Goal: Information Seeking & Learning: Check status

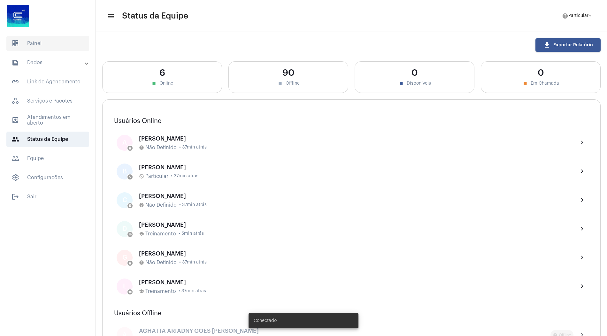
click at [38, 46] on span "dashboard Painel" at bounding box center [47, 43] width 83 height 15
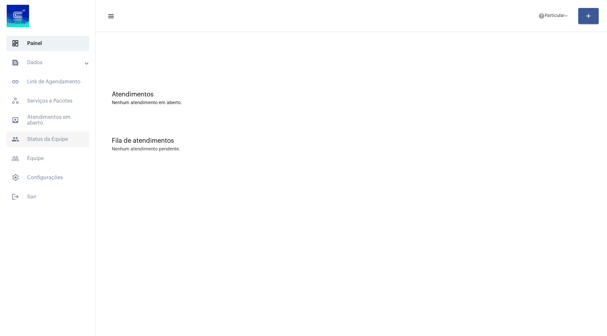
click at [39, 145] on span "people Status da Equipe" at bounding box center [47, 139] width 83 height 15
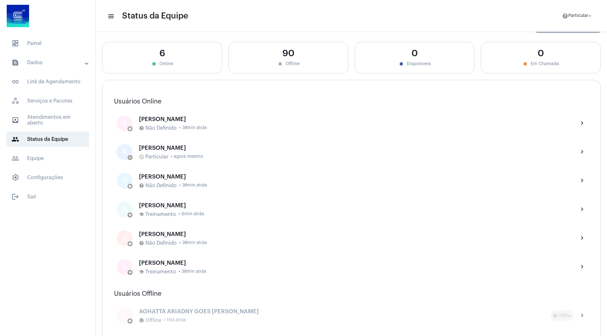
scroll to position [20, 0]
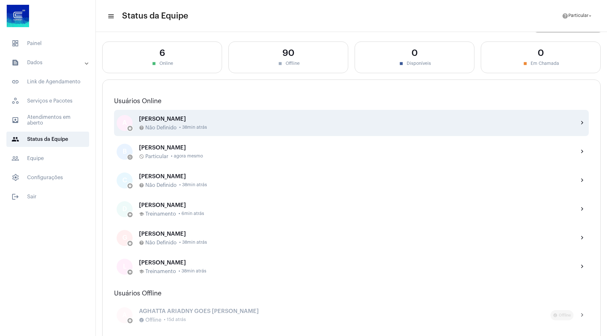
click at [203, 116] on div "[PERSON_NAME]" at bounding box center [356, 119] width 435 height 6
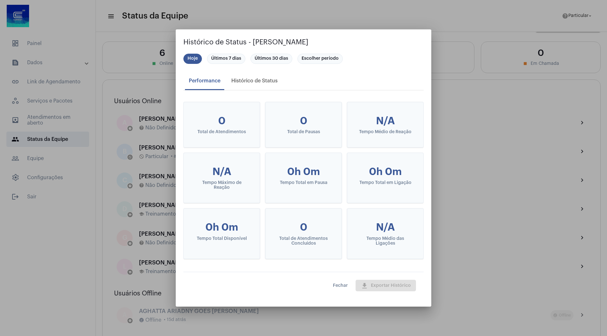
click at [330, 283] on button "Fechar" at bounding box center [340, 286] width 25 height 12
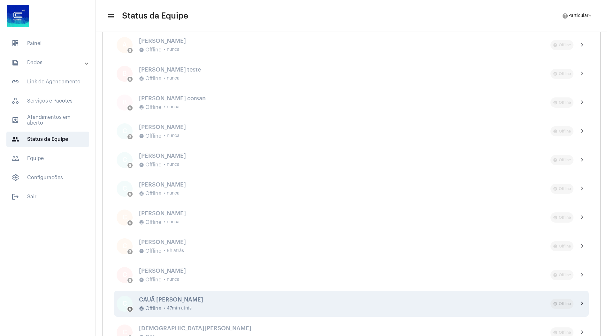
scroll to position [636, 0]
click at [212, 305] on div "offline_pin Offline • 47min atrás" at bounding box center [345, 308] width 412 height 6
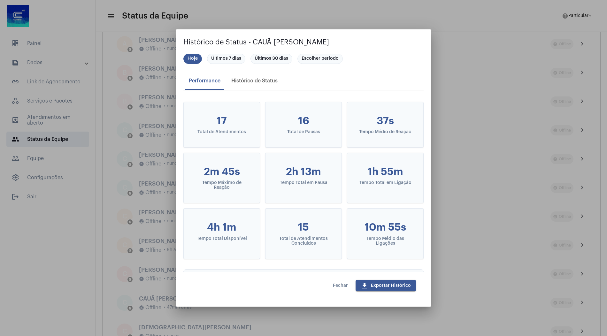
click at [337, 288] on span "Fechar" at bounding box center [340, 285] width 15 height 4
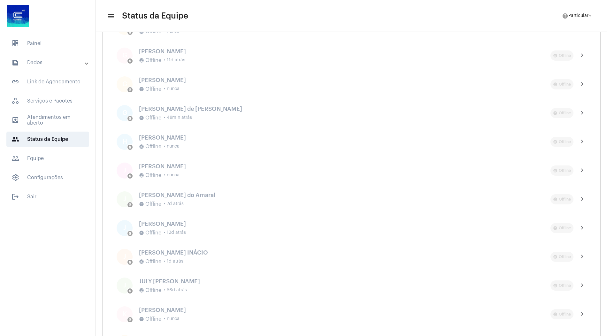
scroll to position [1315, 0]
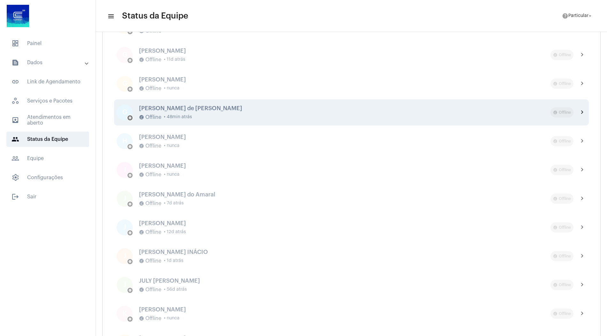
click at [211, 112] on div "[PERSON_NAME] de [PERSON_NAME] offline_pin Offline • 48min atrás" at bounding box center [345, 112] width 412 height 15
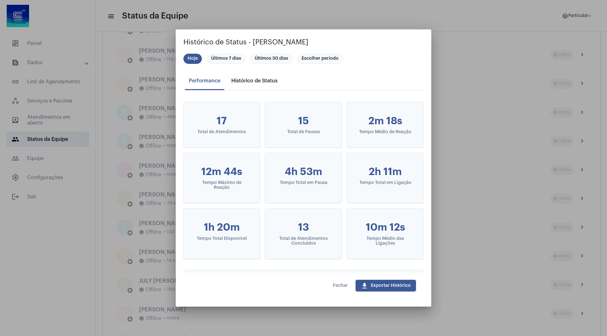
click at [273, 84] on div "Histórico de Status" at bounding box center [254, 80] width 54 height 15
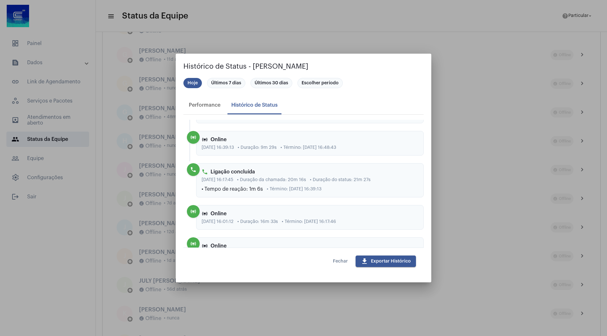
scroll to position [83, 0]
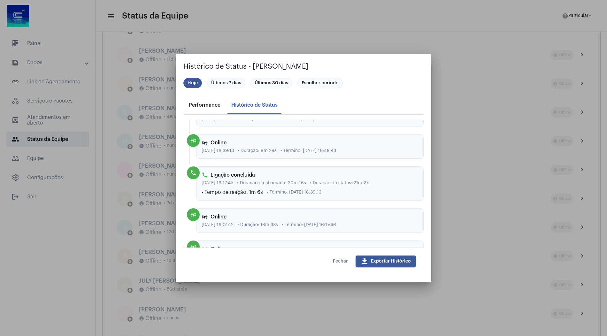
click at [206, 99] on div "Performance" at bounding box center [204, 104] width 39 height 15
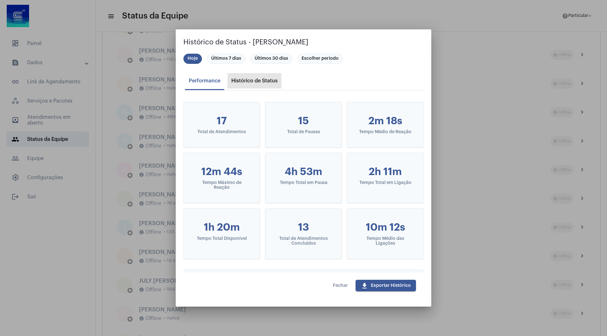
click at [278, 84] on div "Histórico de Status" at bounding box center [254, 80] width 54 height 15
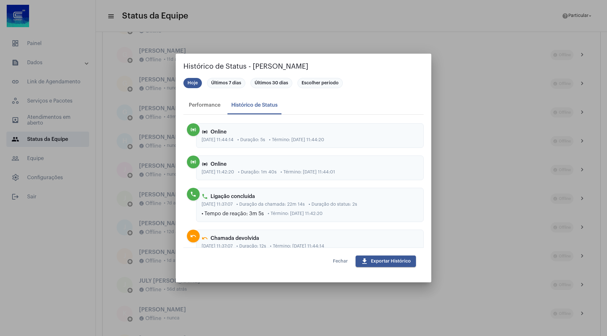
scroll to position [1413, 0]
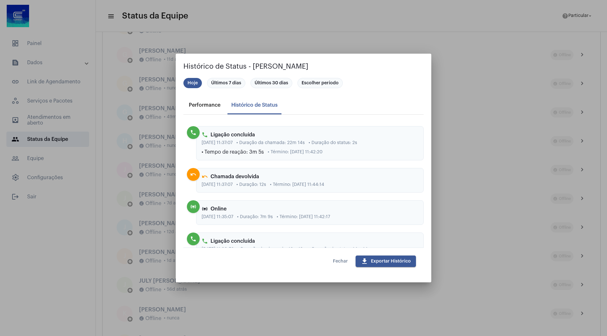
click at [210, 111] on div "Performance" at bounding box center [204, 104] width 39 height 15
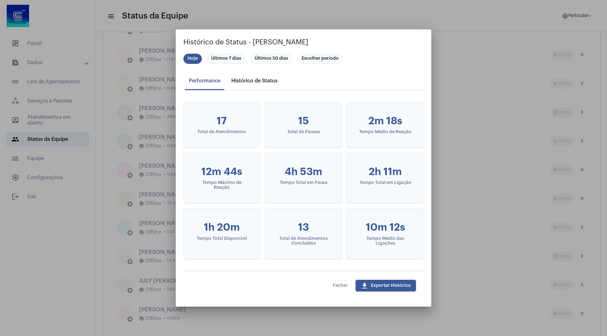
click at [239, 85] on div "Histórico de Status" at bounding box center [254, 80] width 54 height 15
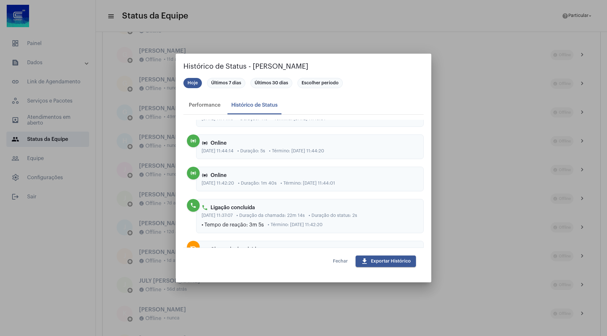
scroll to position [1938, 0]
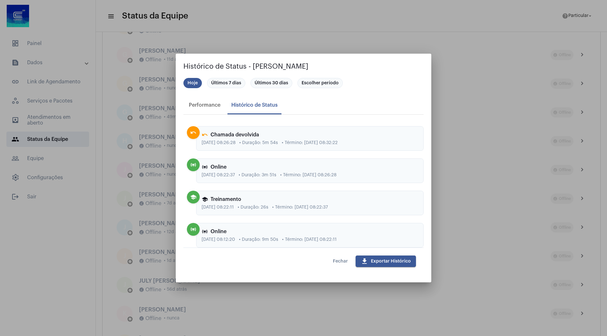
click at [393, 261] on span "download Exportar Histórico" at bounding box center [386, 261] width 50 height 4
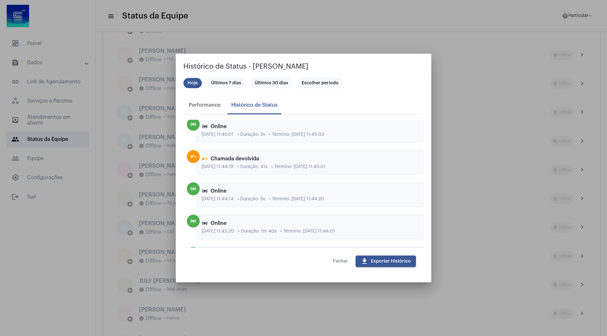
scroll to position [1314, 0]
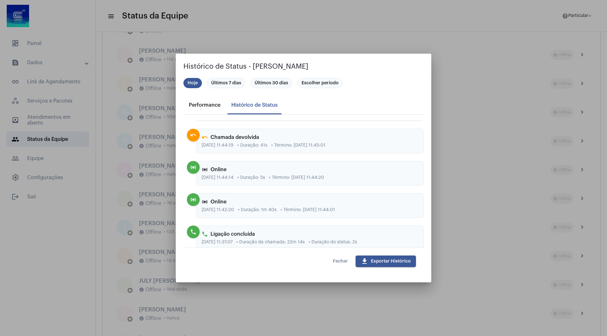
click at [210, 106] on div "Performance" at bounding box center [205, 105] width 32 height 6
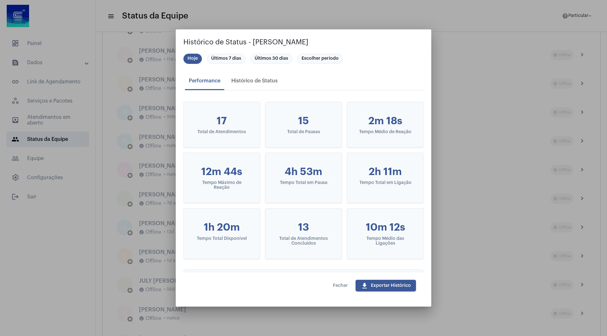
click at [331, 281] on button "Fechar" at bounding box center [340, 286] width 25 height 12
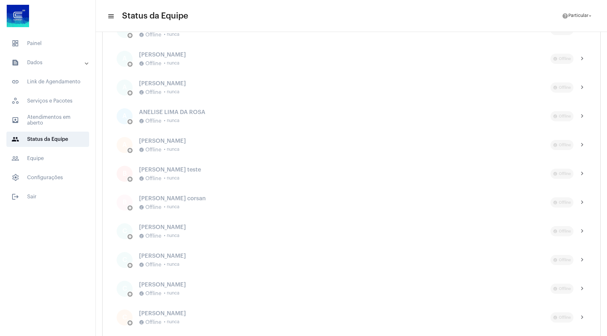
scroll to position [539, 0]
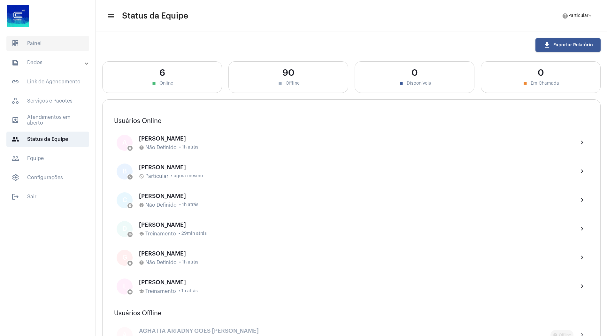
click at [24, 43] on span "dashboard Painel" at bounding box center [47, 43] width 83 height 15
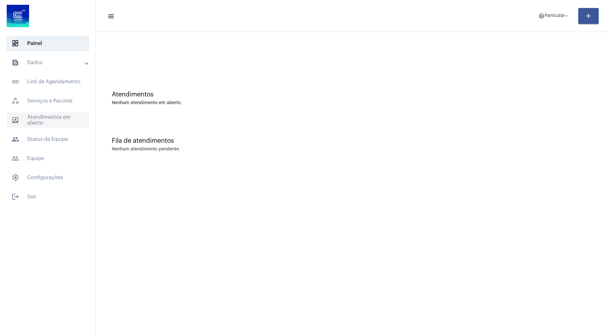
click at [44, 116] on span "outbox_outline Atendimentos em aberto" at bounding box center [47, 119] width 83 height 15
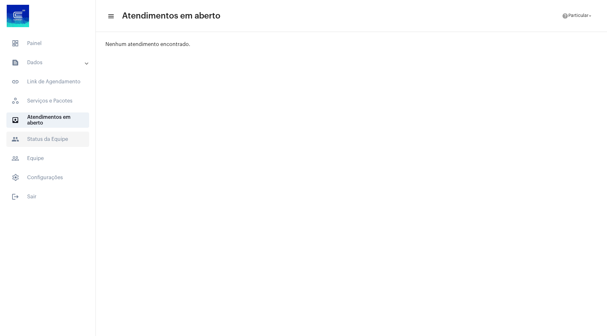
click at [54, 138] on span "people Status da Equipe" at bounding box center [47, 139] width 83 height 15
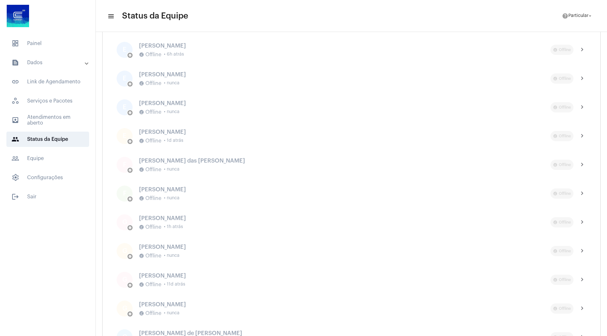
scroll to position [1147, 0]
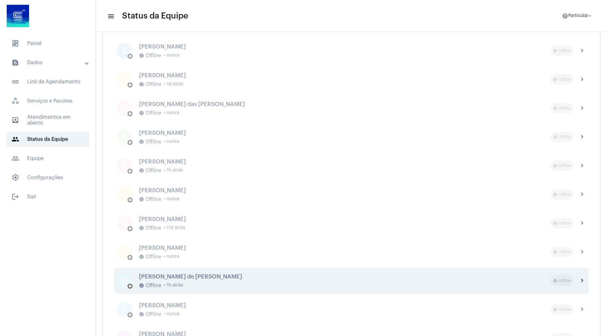
click at [171, 282] on div "Gustavo Antunes de Alexandre offline_pin Offline • 1h atrás" at bounding box center [345, 281] width 412 height 15
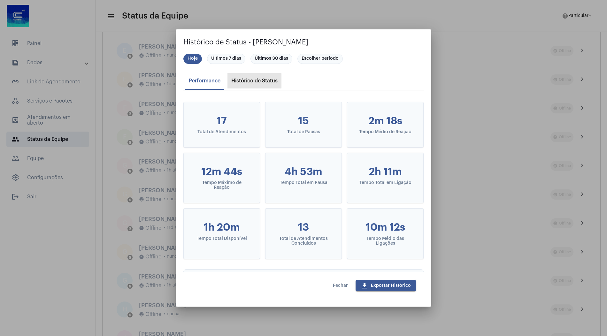
click at [241, 81] on div "Histórico de Status" at bounding box center [254, 81] width 46 height 6
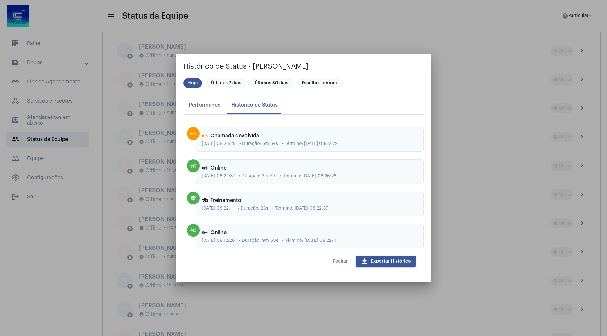
scroll to position [1938, 0]
click at [339, 260] on span "Fechar" at bounding box center [340, 261] width 15 height 4
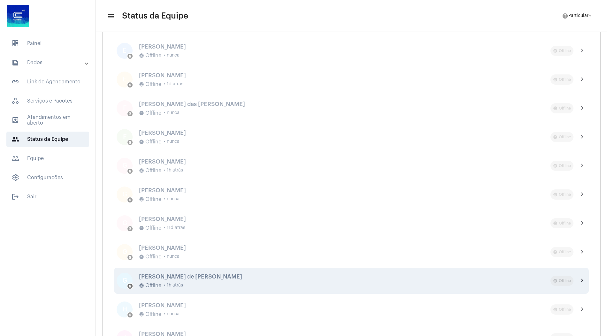
click at [176, 284] on span "• 1h atrás" at bounding box center [173, 285] width 19 height 5
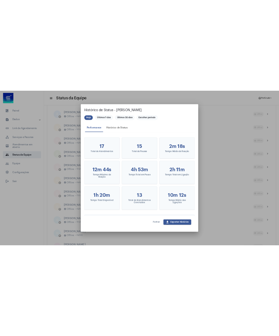
scroll to position [1184, 0]
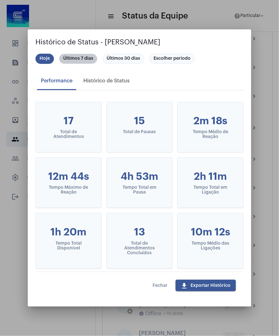
click at [73, 59] on mat-chip "Últimos 7 dias" at bounding box center [78, 59] width 38 height 10
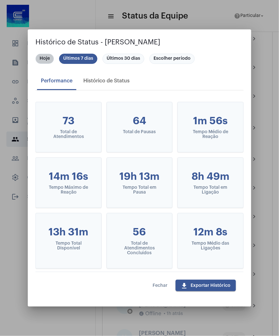
click at [43, 59] on mat-chip "Hoje" at bounding box center [44, 59] width 19 height 10
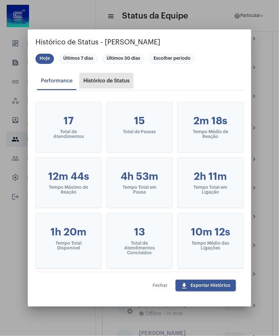
click at [123, 84] on div "Histórico de Status" at bounding box center [107, 80] width 54 height 15
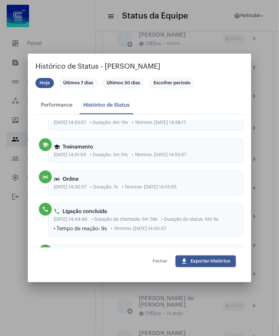
scroll to position [409, 0]
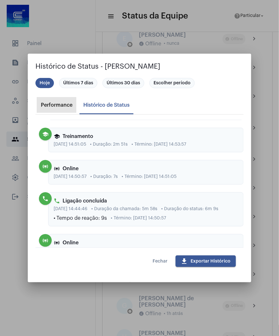
click at [54, 104] on div "Performance" at bounding box center [57, 105] width 32 height 6
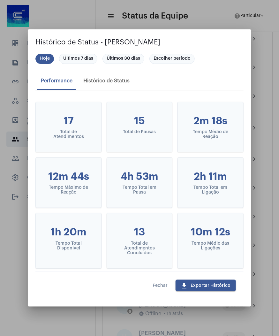
click at [252, 302] on div at bounding box center [139, 168] width 279 height 336
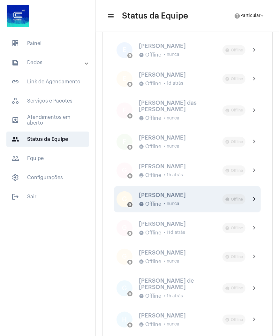
scroll to position [1220, 0]
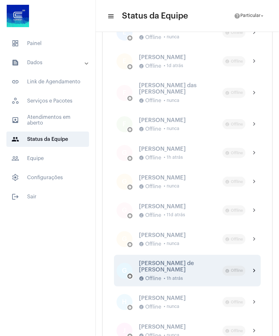
click at [182, 281] on div "Gustavo Antunes de Alexandre offline_pin Offline • 1h atrás" at bounding box center [181, 270] width 84 height 21
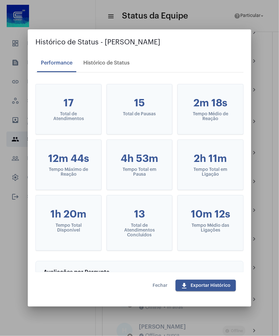
scroll to position [0, 0]
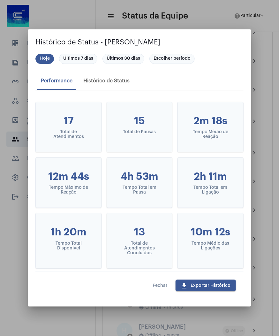
click at [170, 288] on button "Fechar" at bounding box center [160, 286] width 25 height 12
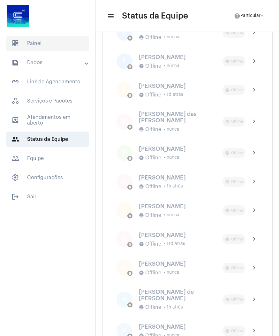
click at [61, 45] on span "dashboard Painel" at bounding box center [47, 43] width 83 height 15
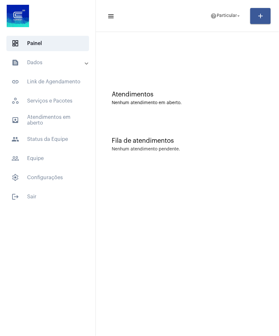
click at [58, 63] on mat-panel-title "text_snippet_outlined Dados" at bounding box center [49, 63] width 74 height 8
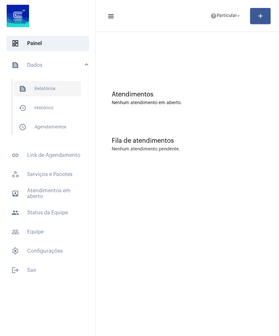
click at [57, 86] on span "text_snippet_outlined Relatórios" at bounding box center [47, 88] width 67 height 15
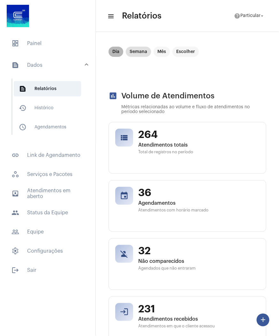
click at [118, 51] on mat-chip "Dia" at bounding box center [116, 52] width 15 height 10
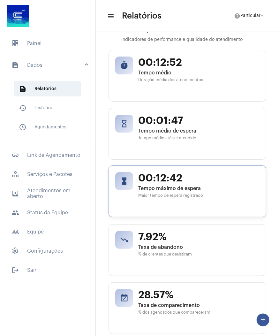
scroll to position [592, 0]
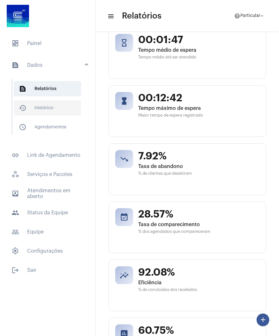
click at [49, 105] on span "history_outlined Histórico" at bounding box center [47, 107] width 67 height 15
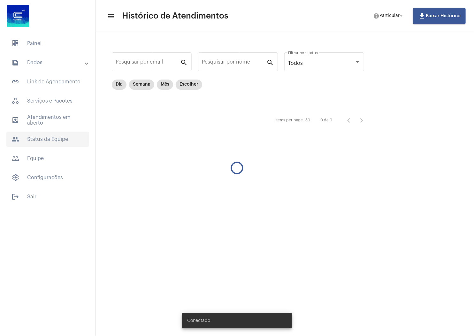
click at [40, 141] on span "people Status da Equipe" at bounding box center [47, 139] width 83 height 15
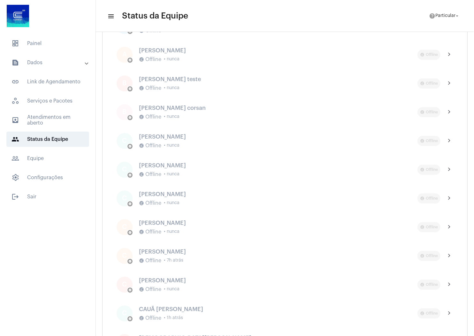
scroll to position [629, 0]
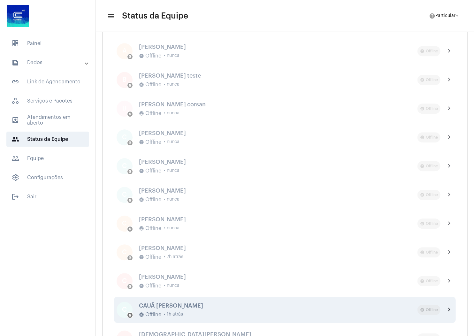
click at [184, 303] on div "CAUÃ [PERSON_NAME]" at bounding box center [278, 306] width 279 height 6
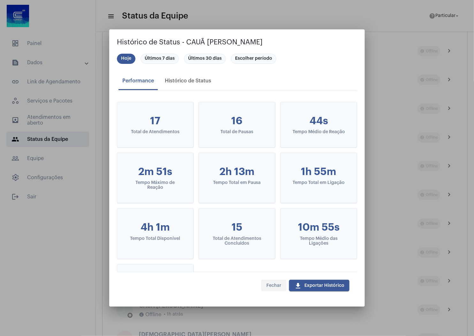
click at [273, 287] on span "Fechar" at bounding box center [273, 285] width 15 height 4
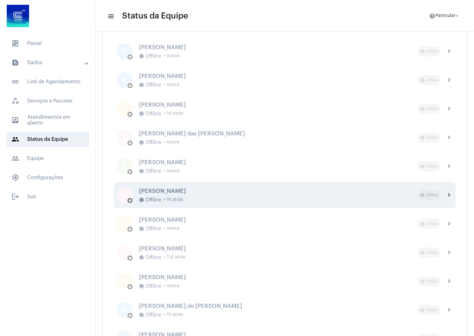
scroll to position [1113, 0]
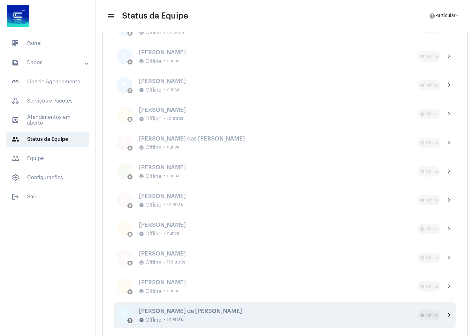
click at [205, 315] on div "Gustavo Antunes de Alexandre offline_pin Offline • 1h atrás" at bounding box center [278, 315] width 279 height 15
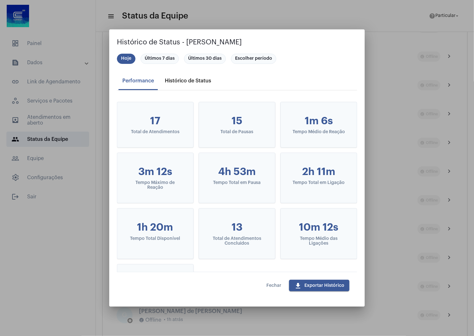
click at [181, 82] on div "Histórico de Status" at bounding box center [188, 81] width 46 height 6
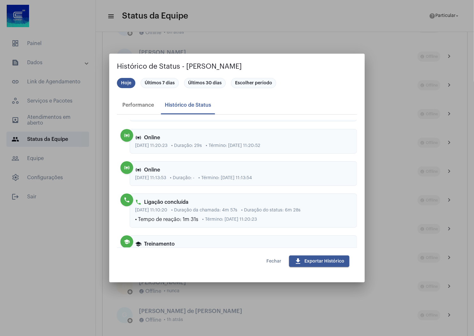
scroll to position [1574, 0]
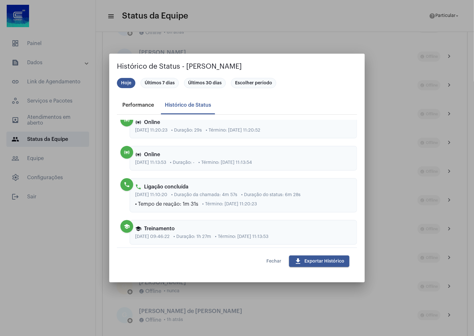
click at [130, 105] on div "Performance" at bounding box center [138, 105] width 32 height 6
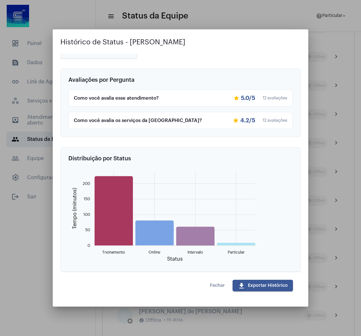
scroll to position [0, 0]
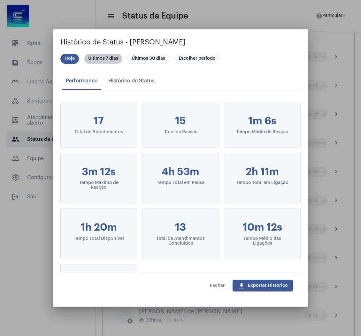
click at [101, 58] on mat-chip "Últimos 7 dias" at bounding box center [103, 59] width 38 height 10
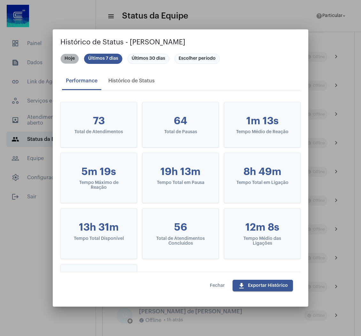
click at [66, 60] on mat-chip "Hoje" at bounding box center [69, 59] width 19 height 10
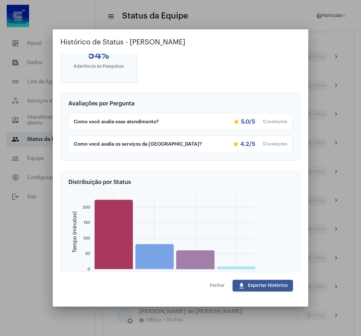
scroll to position [206, 0]
